Goal: Transaction & Acquisition: Purchase product/service

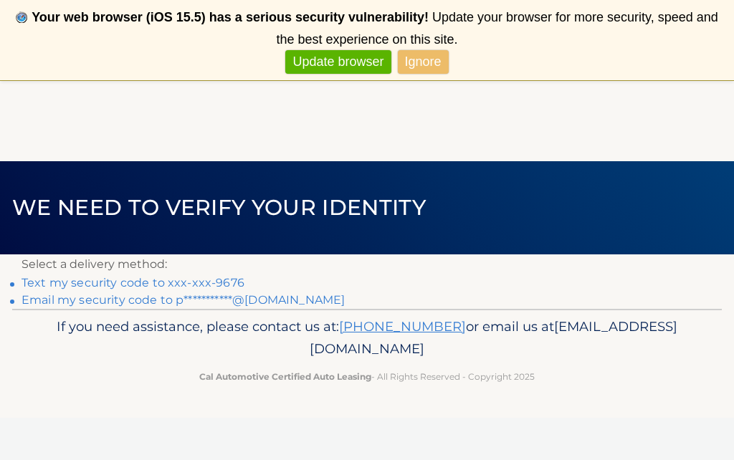
click at [231, 281] on link "Text my security code to xxx-xxx-9676" at bounding box center [132, 283] width 223 height 14
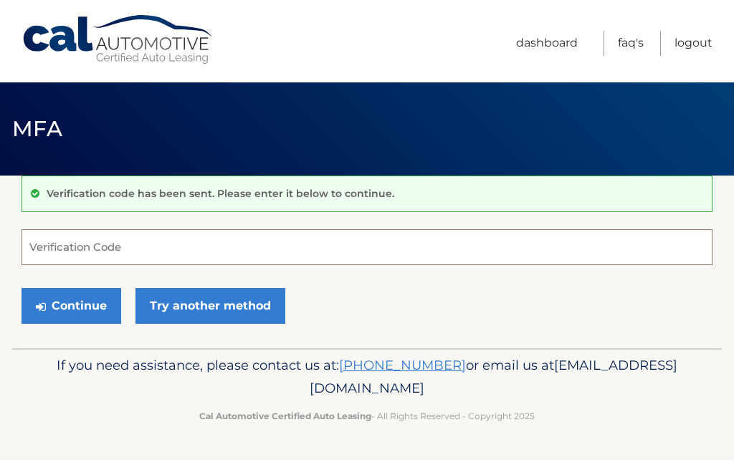
click at [93, 244] on input "Verification Code" at bounding box center [366, 247] width 691 height 36
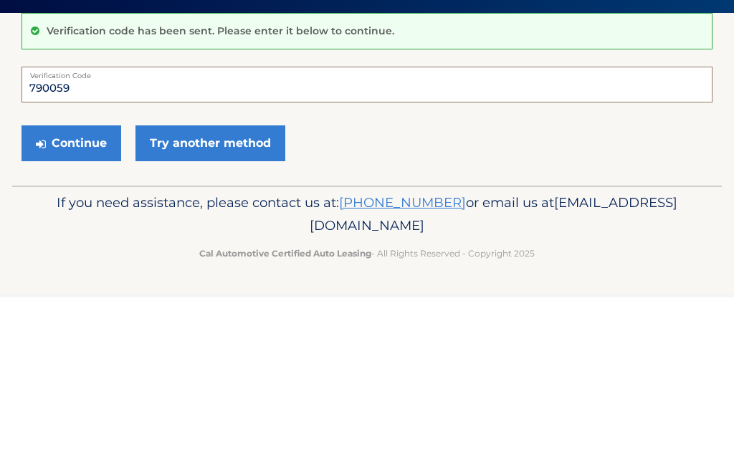
type input "790059"
click at [71, 288] on button "Continue" at bounding box center [71, 306] width 100 height 36
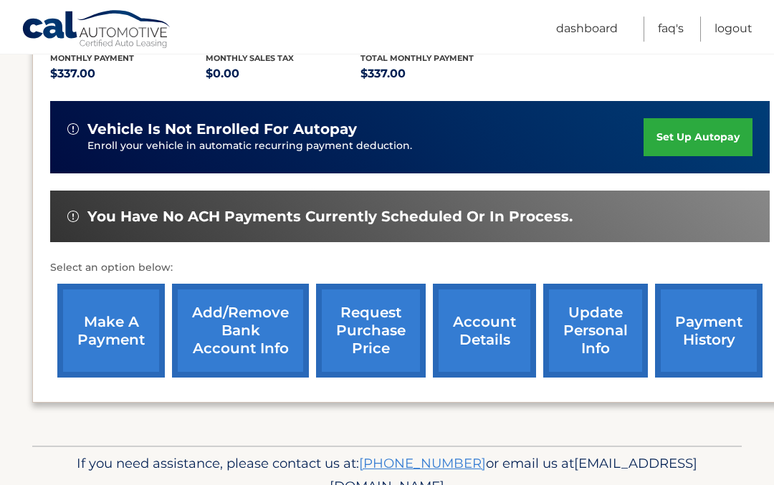
scroll to position [314, 0]
click at [105, 321] on link "make a payment" at bounding box center [110, 331] width 107 height 94
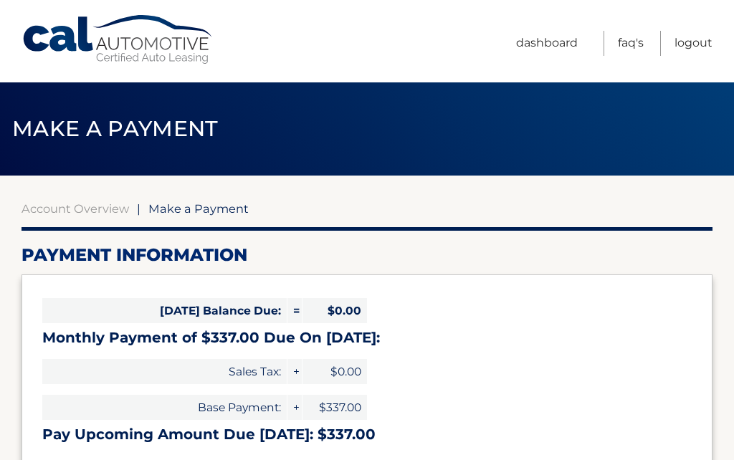
select select "ZThmYjk1NDQtMmU0Yi00OGYxLTg0MDMtOTMwODlhYmM5YWFl"
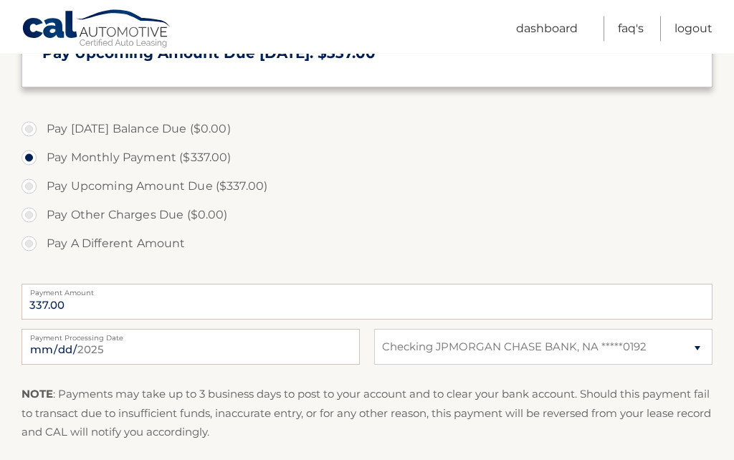
scroll to position [351, 0]
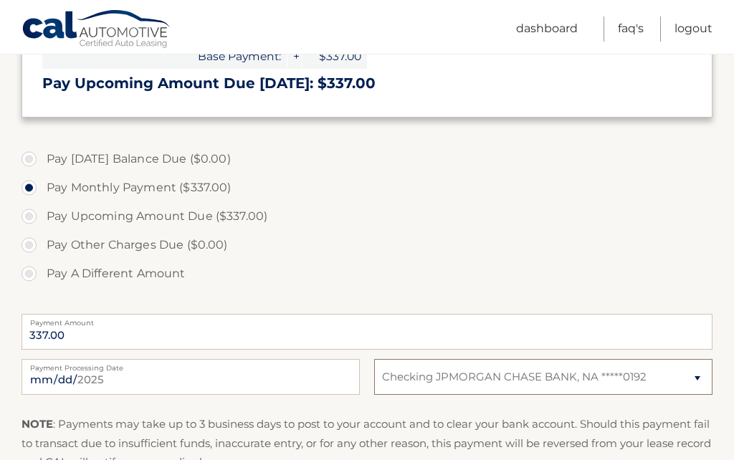
click at [697, 373] on select "Select Bank Account Checking JPMORGAN CHASE BANK, NA *****0192" at bounding box center [543, 377] width 338 height 36
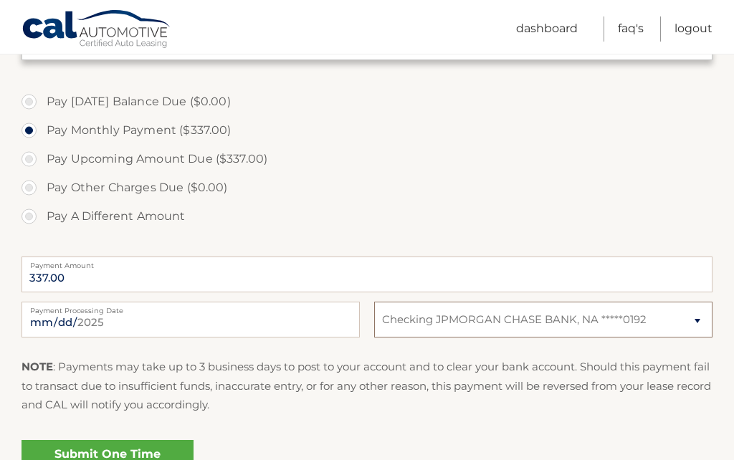
scroll to position [497, 0]
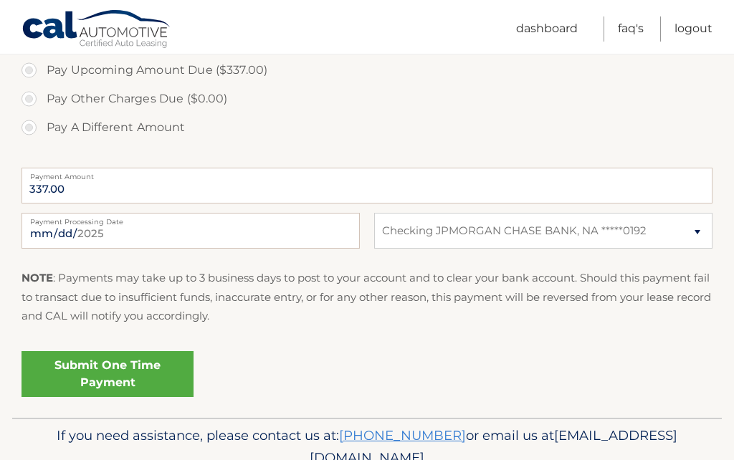
click at [110, 368] on link "Submit One Time Payment" at bounding box center [107, 374] width 172 height 46
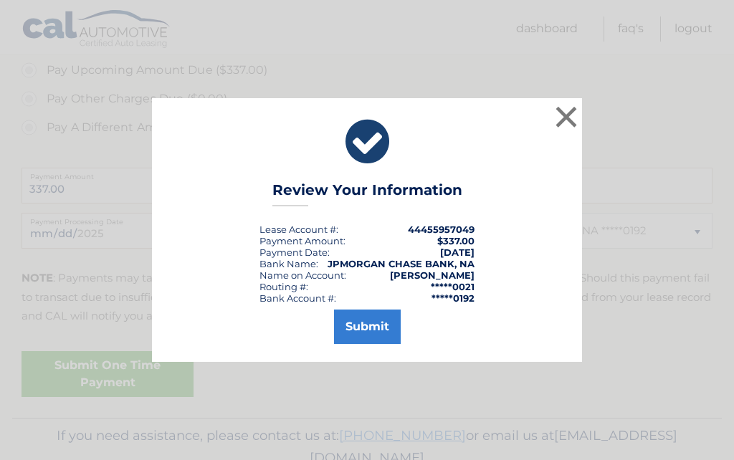
click at [381, 344] on button "Submit" at bounding box center [367, 326] width 67 height 34
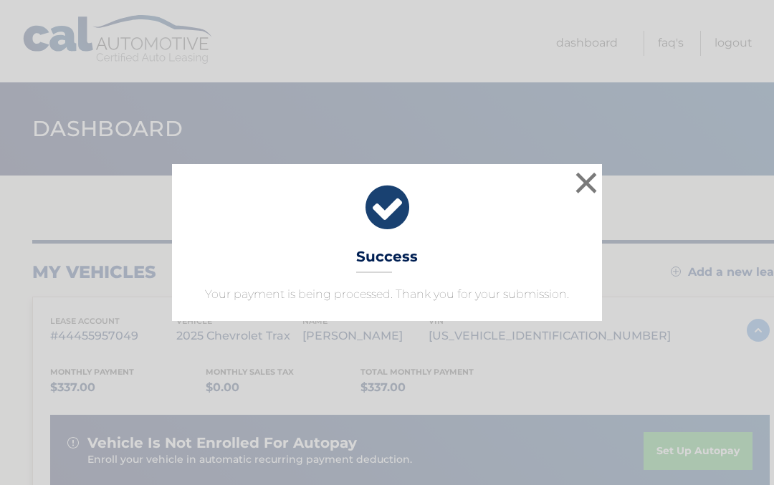
click at [585, 181] on button "×" at bounding box center [586, 182] width 29 height 29
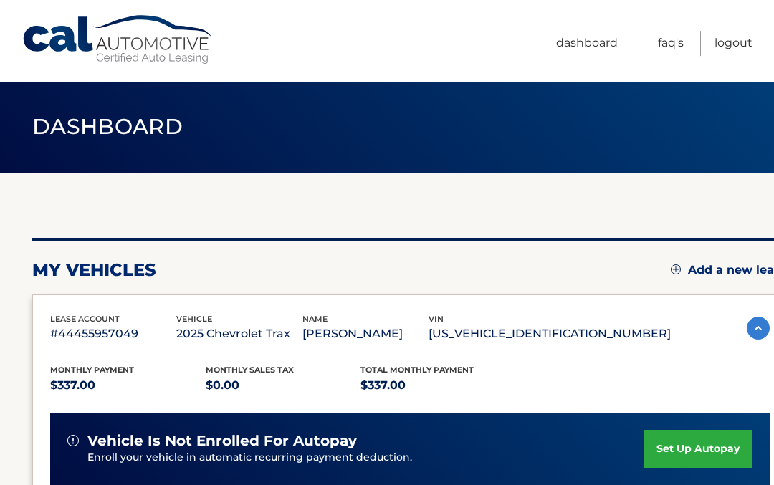
scroll to position [1, 0]
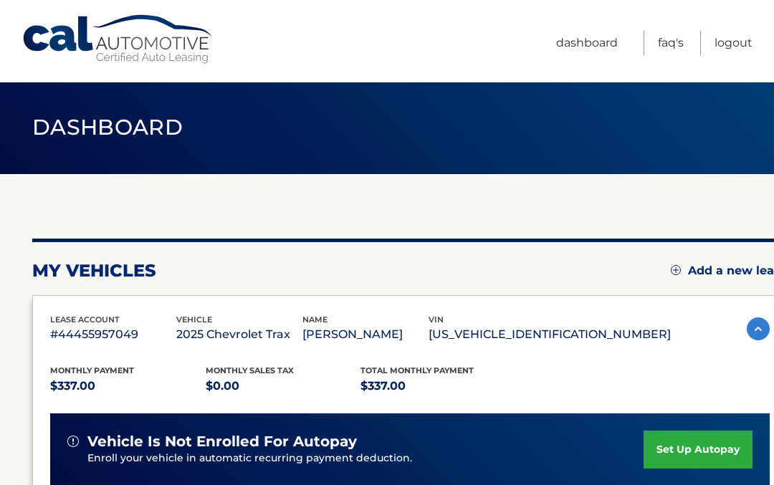
click at [758, 322] on img at bounding box center [758, 328] width 23 height 23
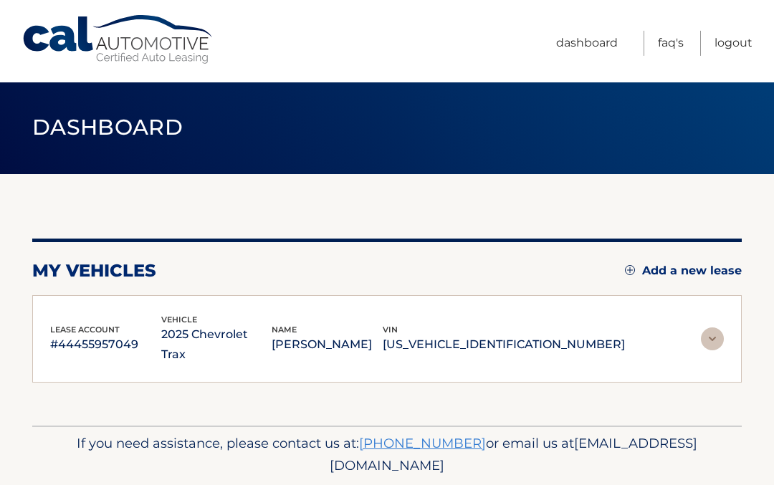
click at [709, 327] on img at bounding box center [712, 338] width 23 height 23
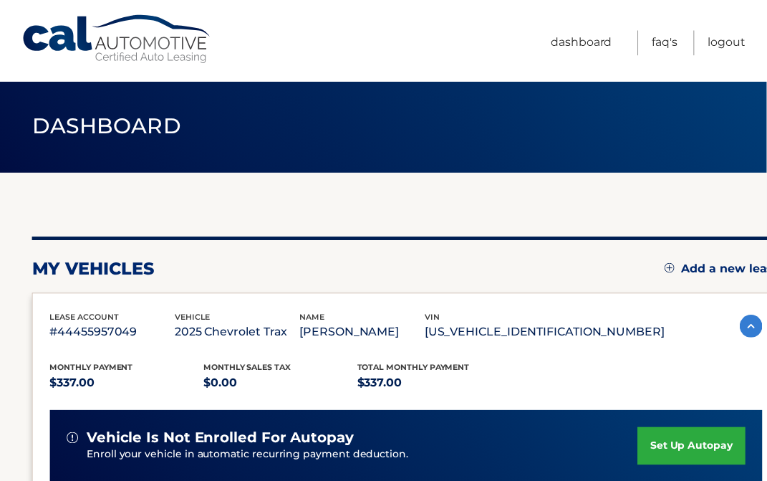
scroll to position [35, 0]
